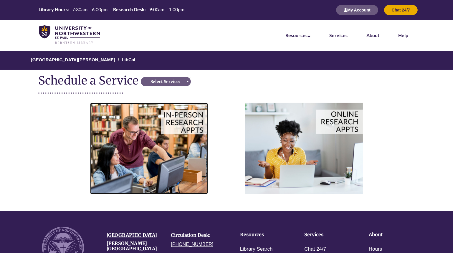
click at [196, 153] on img at bounding box center [149, 148] width 118 height 91
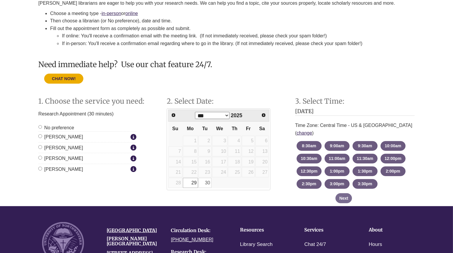
scroll to position [126, 0]
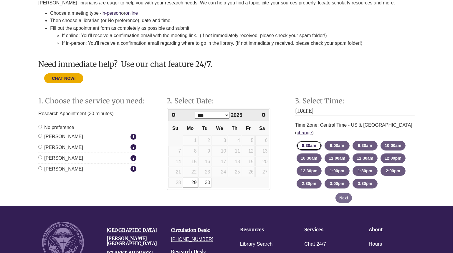
click at [316, 141] on button "8:30am - until 9:00am Monday, September 29, 2025" at bounding box center [308, 146] width 25 height 10
click at [341, 193] on button "Next" at bounding box center [343, 198] width 16 height 10
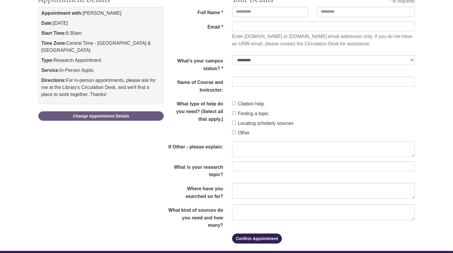
scroll to position [105, 0]
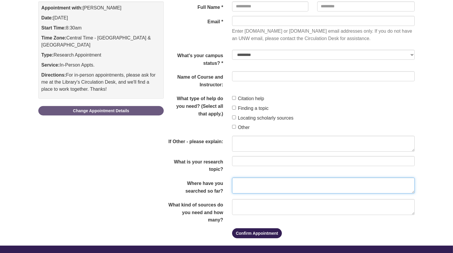
click at [245, 187] on textarea "Where have you searched so far?" at bounding box center [323, 185] width 182 height 16
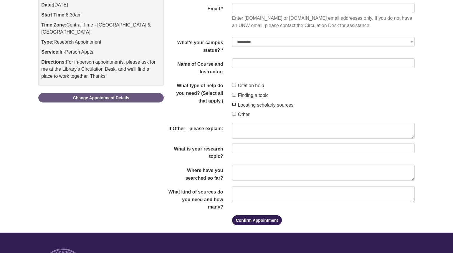
scroll to position [118, 0]
